Goal: Task Accomplishment & Management: Manage account settings

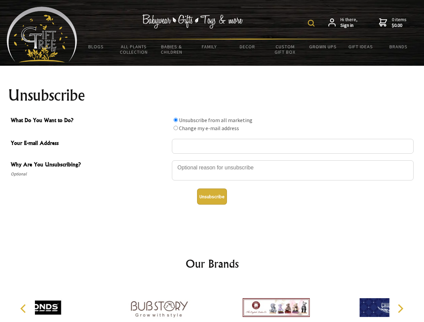
click at [312, 23] on img at bounding box center [311, 23] width 7 height 7
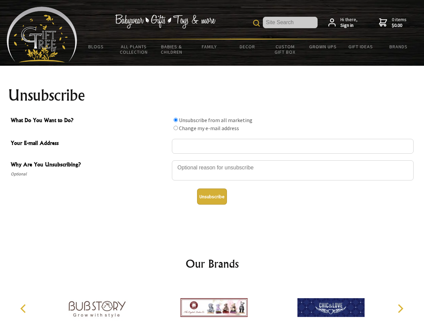
click at [212, 160] on div at bounding box center [293, 172] width 242 height 24
click at [176, 120] on input "What Do You Want to Do?" at bounding box center [176, 120] width 4 height 4
click at [176, 128] on input "What Do You Want to Do?" at bounding box center [176, 128] width 4 height 4
radio input "true"
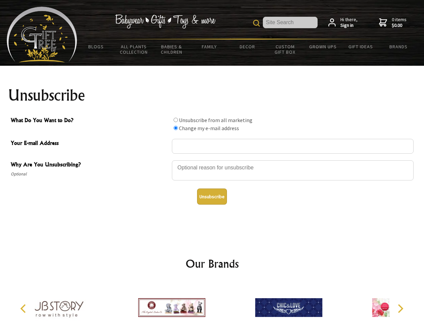
click at [212, 197] on button "Unsubscribe" at bounding box center [212, 197] width 30 height 16
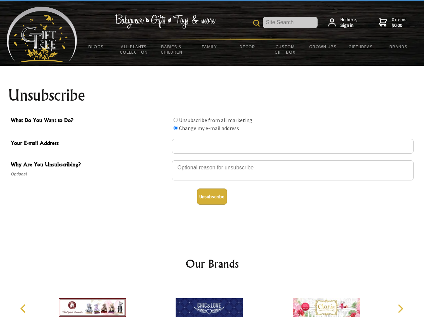
click at [24, 309] on icon "Previous" at bounding box center [23, 309] width 9 height 9
click at [400, 309] on icon "Next" at bounding box center [400, 309] width 9 height 9
